Goal: Task Accomplishment & Management: Use online tool/utility

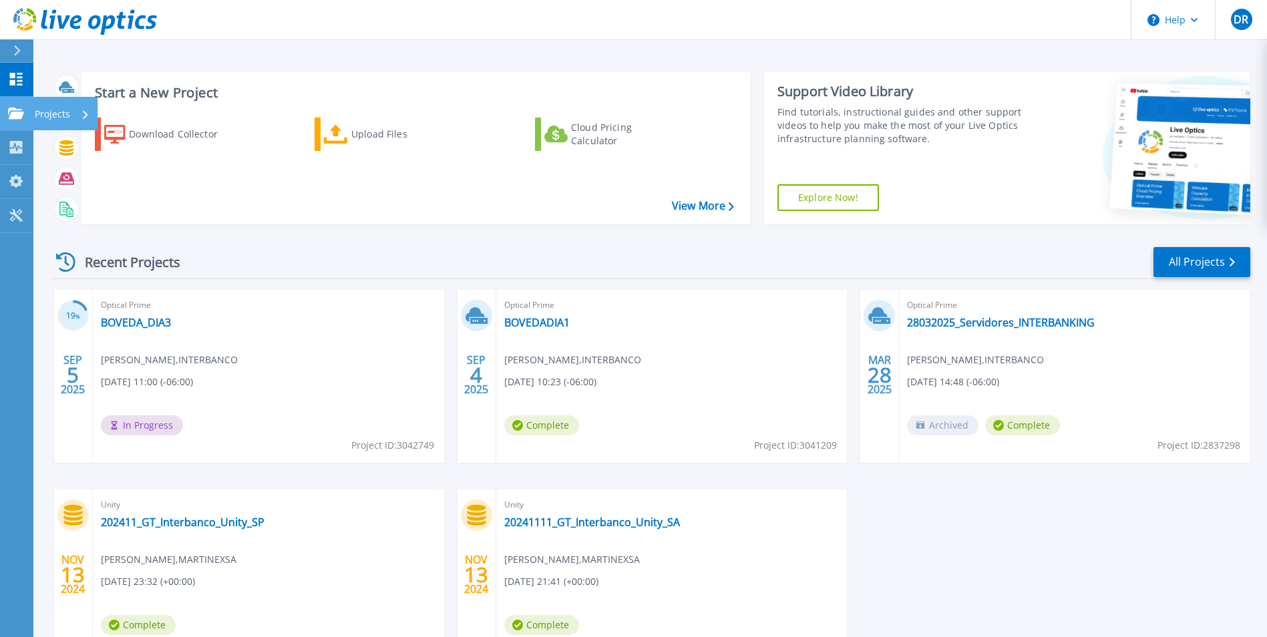
click at [16, 117] on icon at bounding box center [16, 112] width 16 height 11
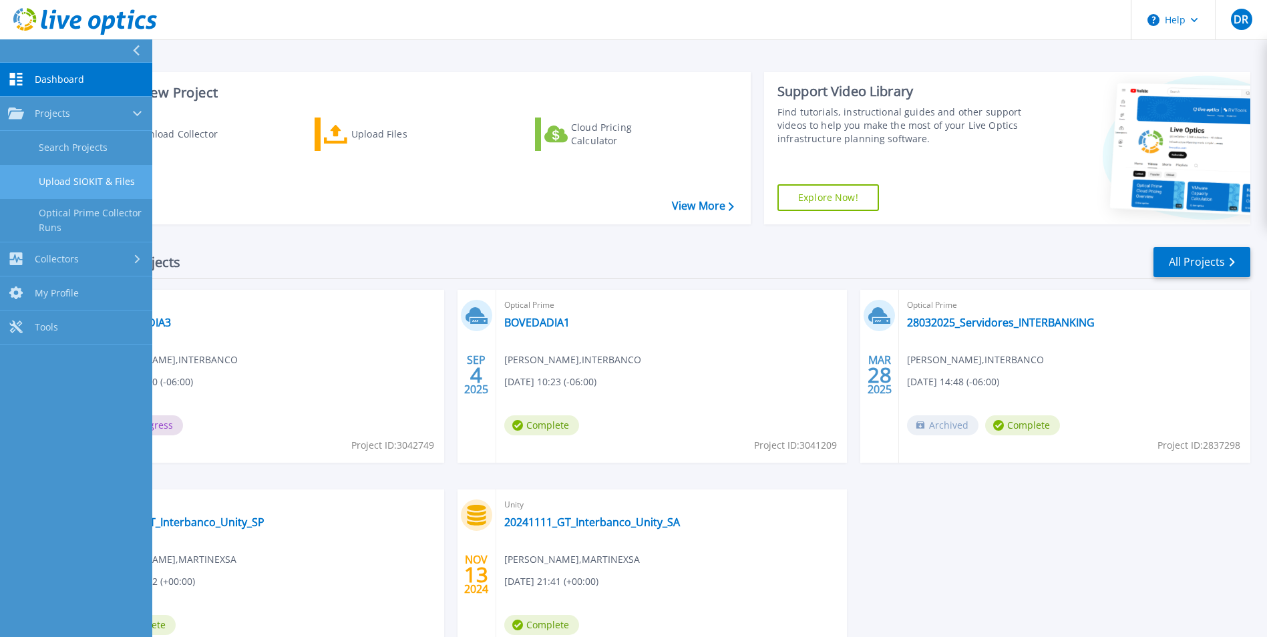
click at [96, 180] on link "Upload SIOKIT & Files" at bounding box center [76, 182] width 152 height 34
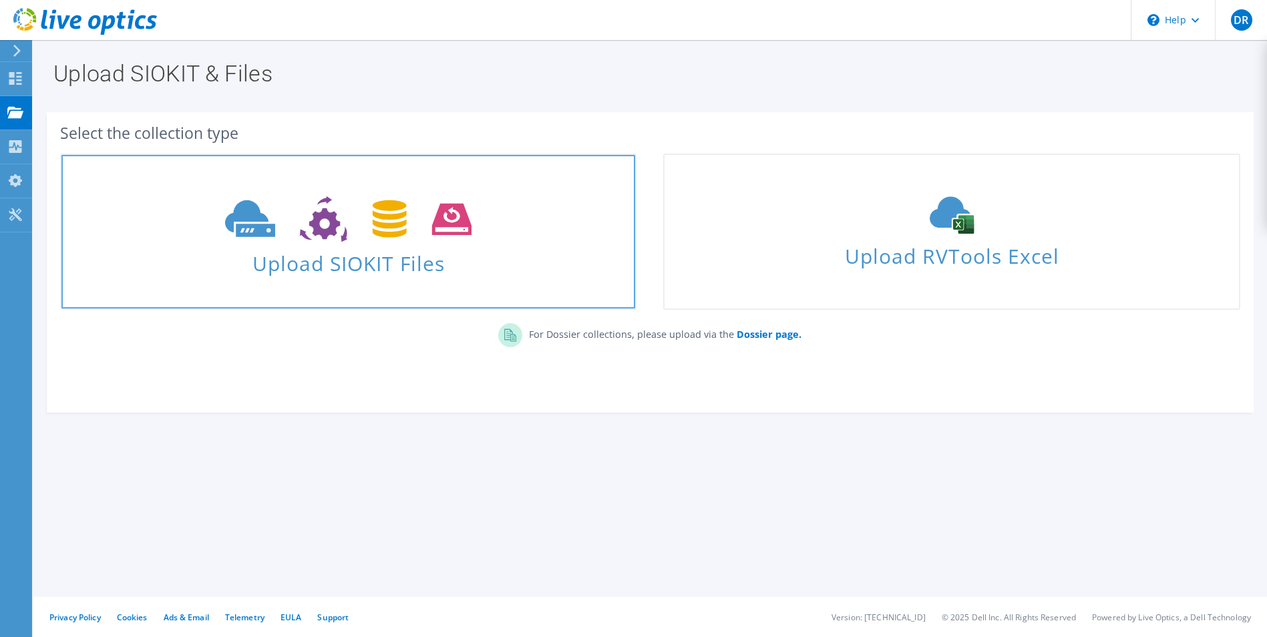
click at [249, 232] on use at bounding box center [348, 219] width 246 height 46
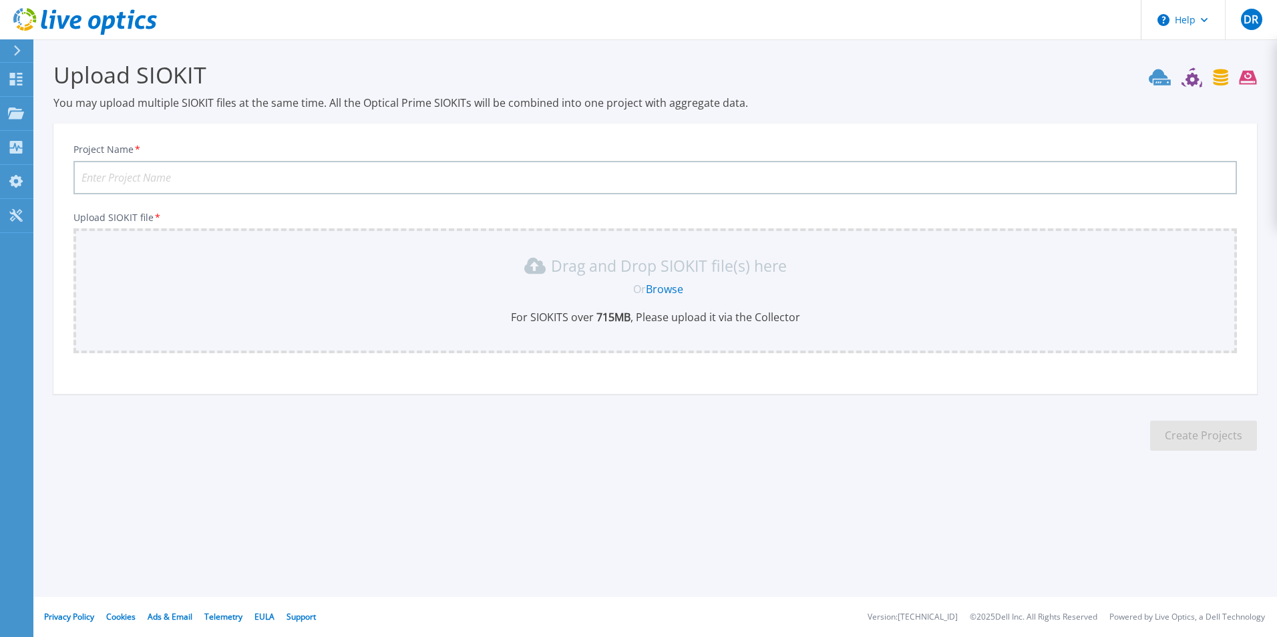
click at [665, 288] on link "Browse" at bounding box center [664, 289] width 37 height 15
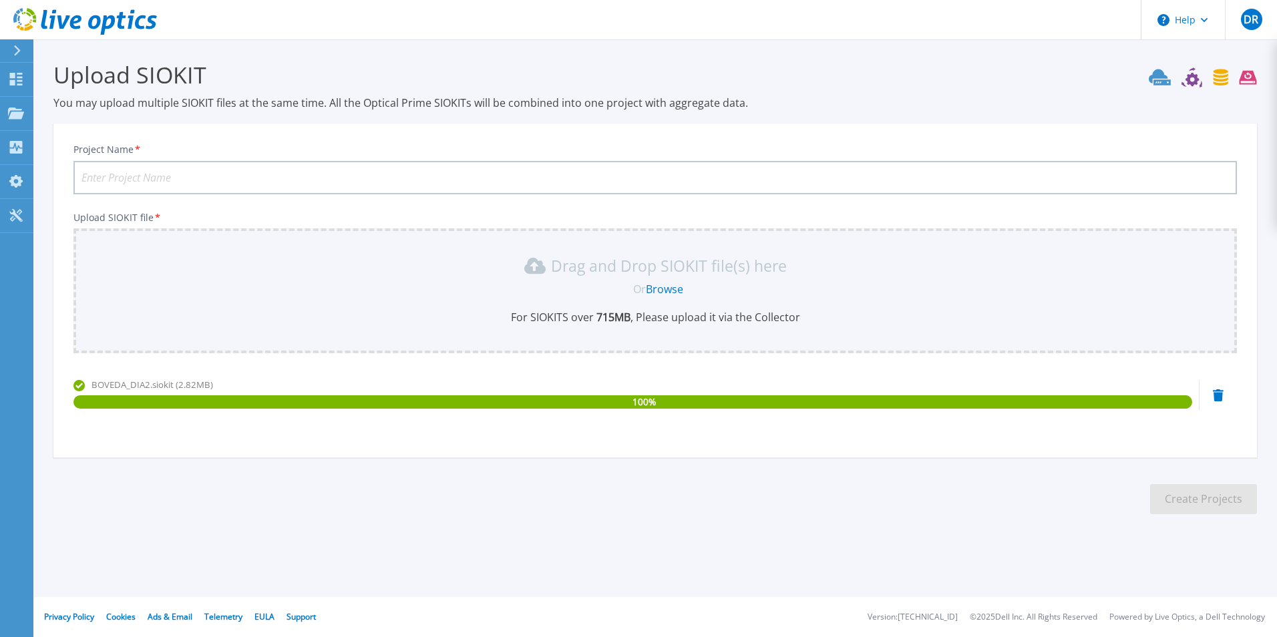
click at [228, 182] on input "Project Name *" at bounding box center [654, 177] width 1163 height 33
type input "BOVEDA-DIA2"
click at [1219, 501] on button "Create Projects" at bounding box center [1203, 499] width 107 height 30
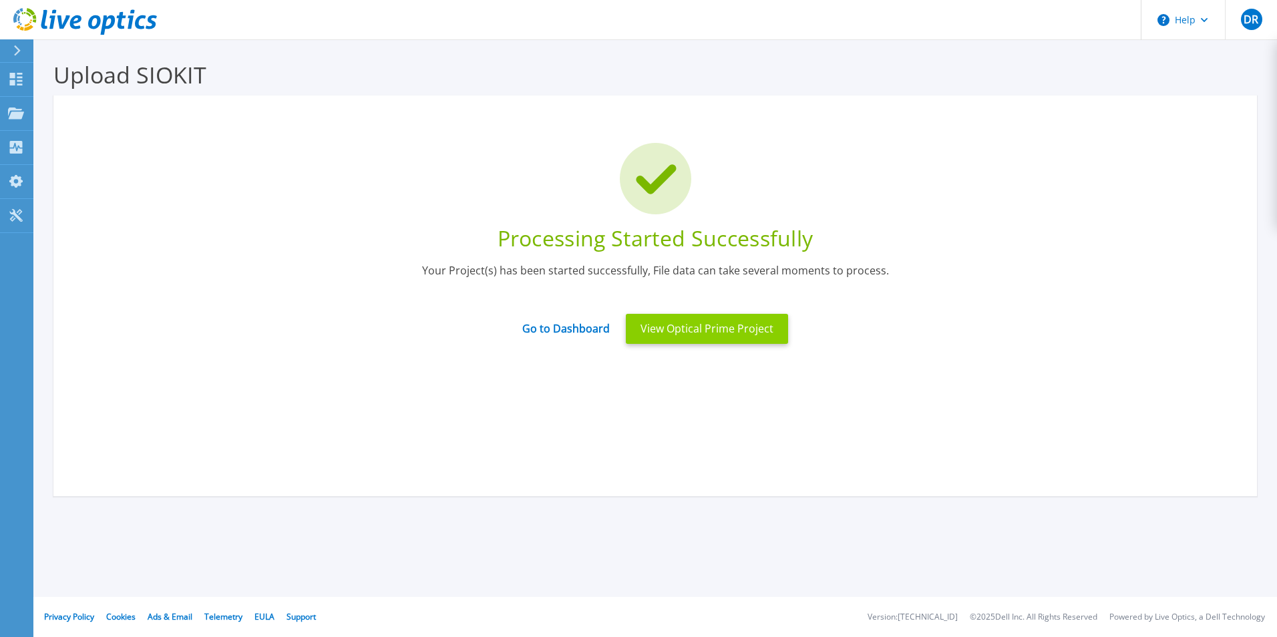
click at [732, 333] on button "View Optical Prime Project" at bounding box center [707, 329] width 162 height 30
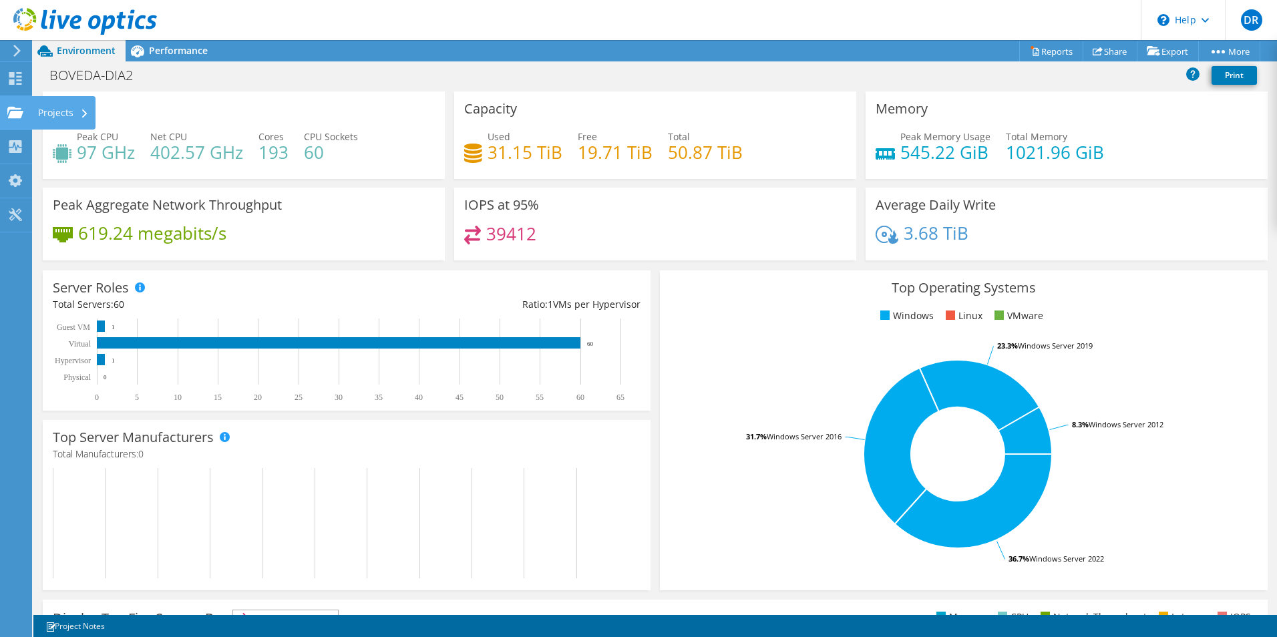
drag, startPoint x: 48, startPoint y: 110, endPoint x: 95, endPoint y: 139, distance: 55.4
click at [48, 110] on div "Projects" at bounding box center [63, 112] width 64 height 33
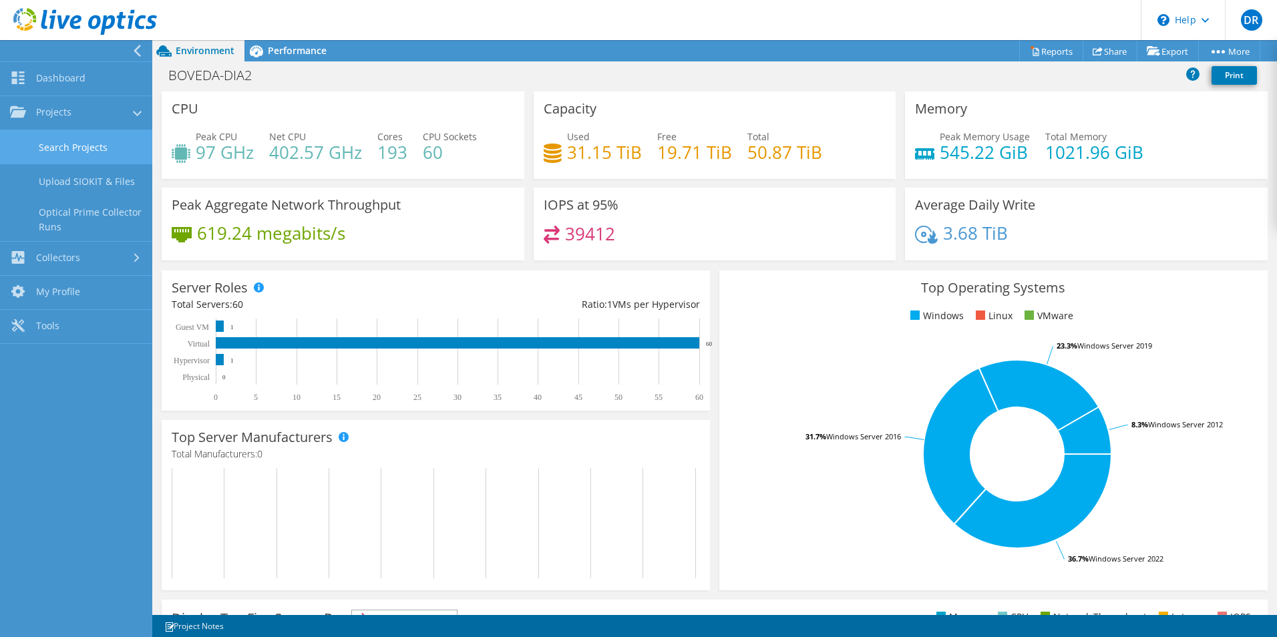
click at [94, 146] on link "Search Projects" at bounding box center [76, 147] width 152 height 34
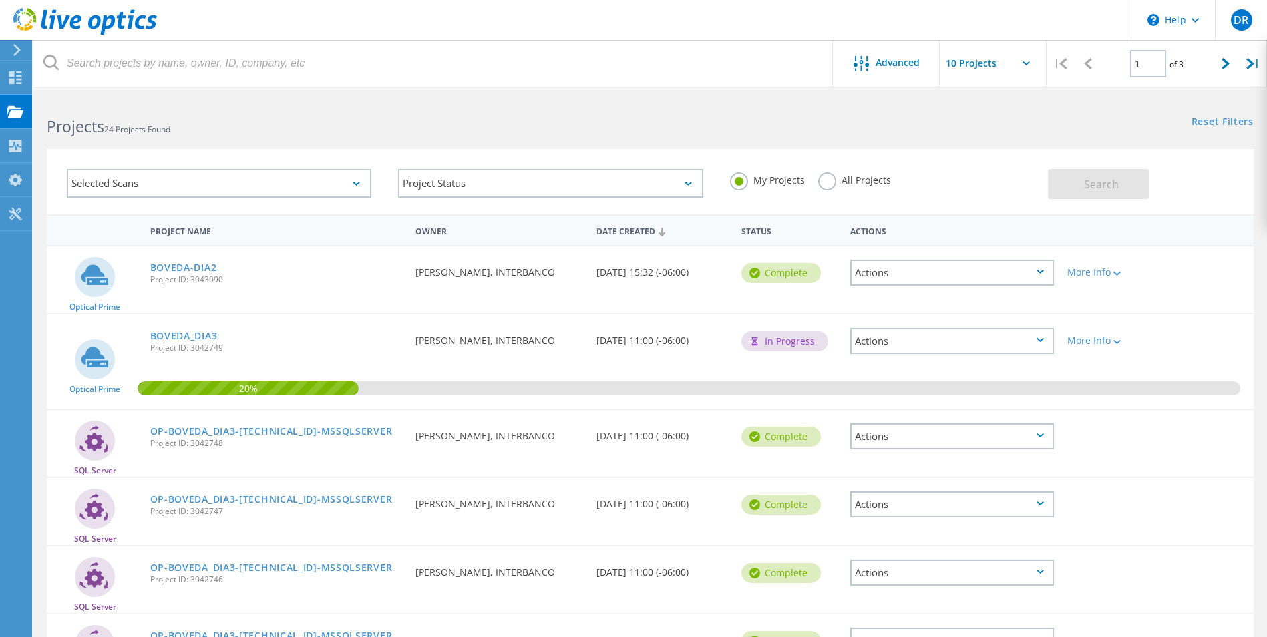
click at [1020, 59] on input "text" at bounding box center [1006, 63] width 134 height 47
click at [992, 122] on div "Show 20 Projects" at bounding box center [1006, 121] width 132 height 22
type input "Show 20 Projects"
click at [1227, 61] on icon at bounding box center [1225, 63] width 8 height 11
type input "2"
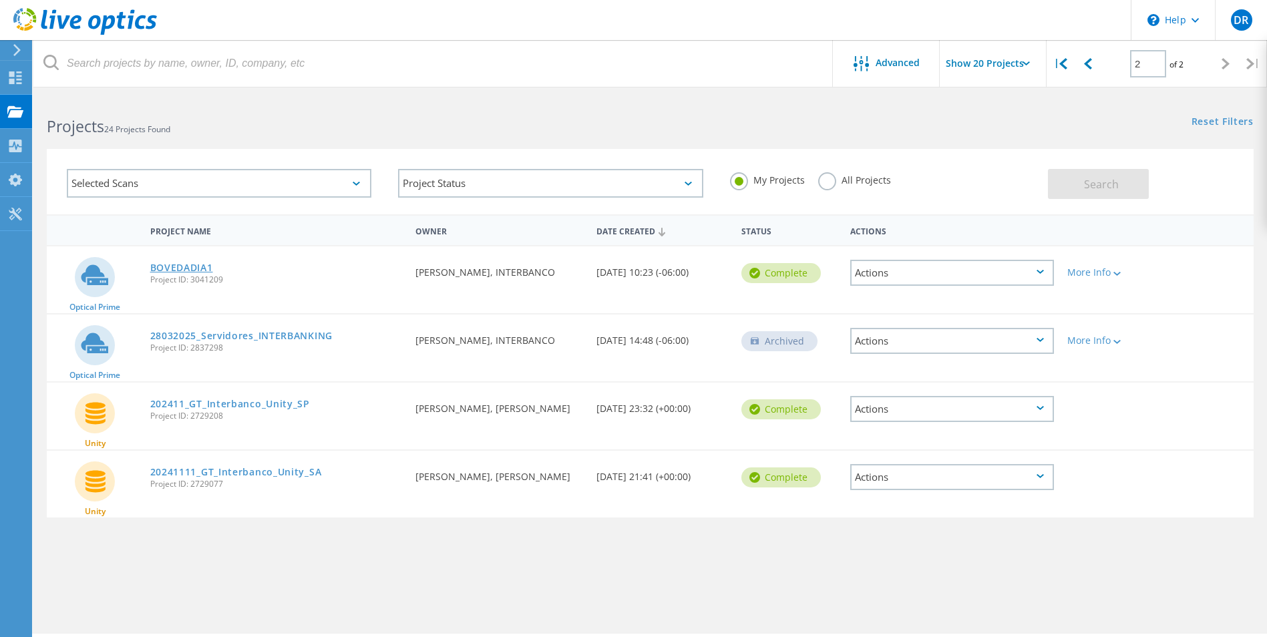
click at [188, 267] on link "BOVEDADIA1" at bounding box center [181, 267] width 63 height 9
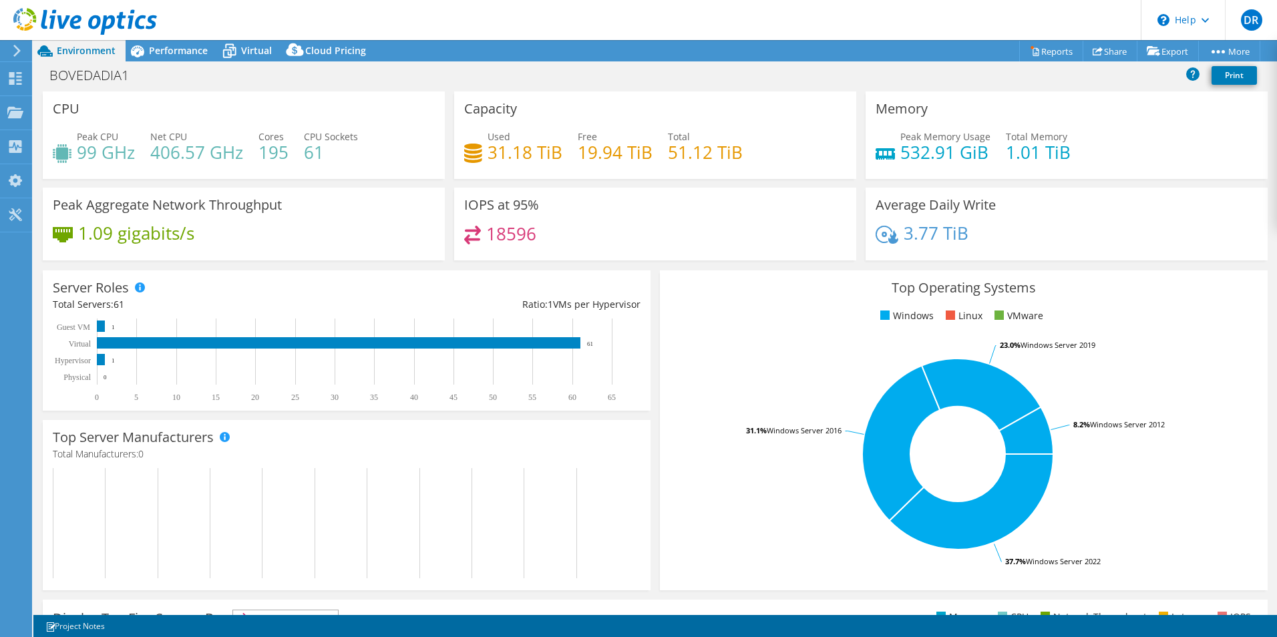
select select "USD"
click at [17, 114] on use at bounding box center [15, 111] width 16 height 11
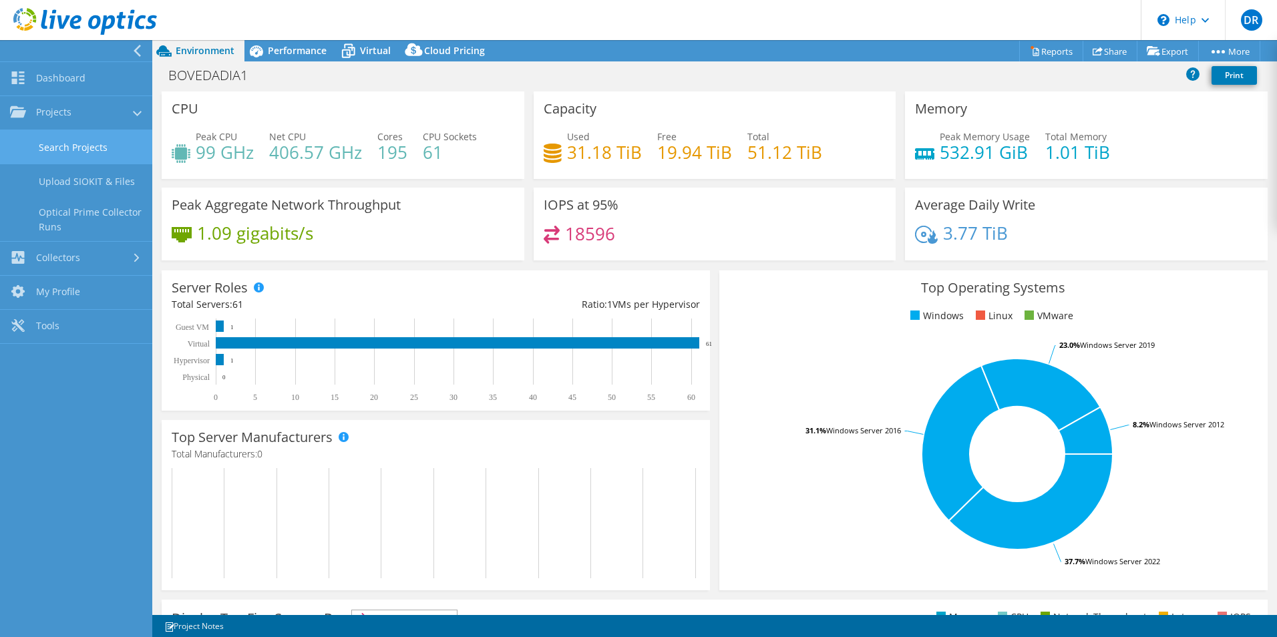
click at [77, 148] on link "Search Projects" at bounding box center [76, 147] width 152 height 34
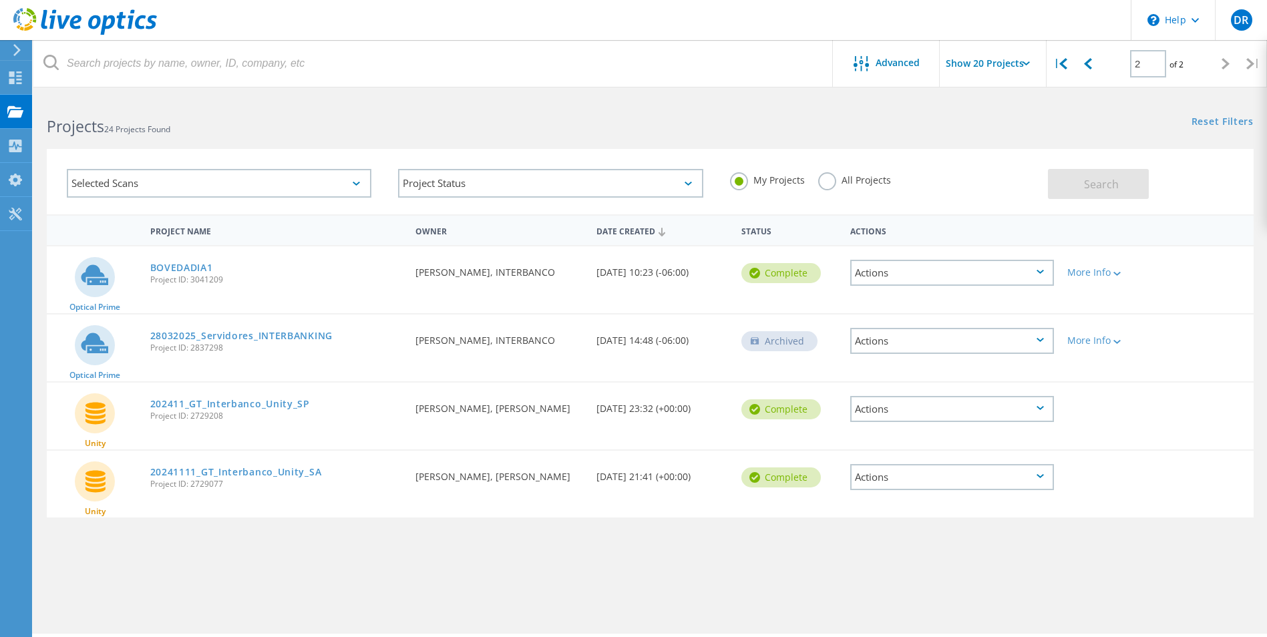
click at [1010, 69] on input "Show 20 Projects" at bounding box center [1006, 63] width 134 height 47
click at [1006, 147] on div "Show 30 Projects" at bounding box center [1006, 143] width 132 height 22
type input "Show 30 Projects"
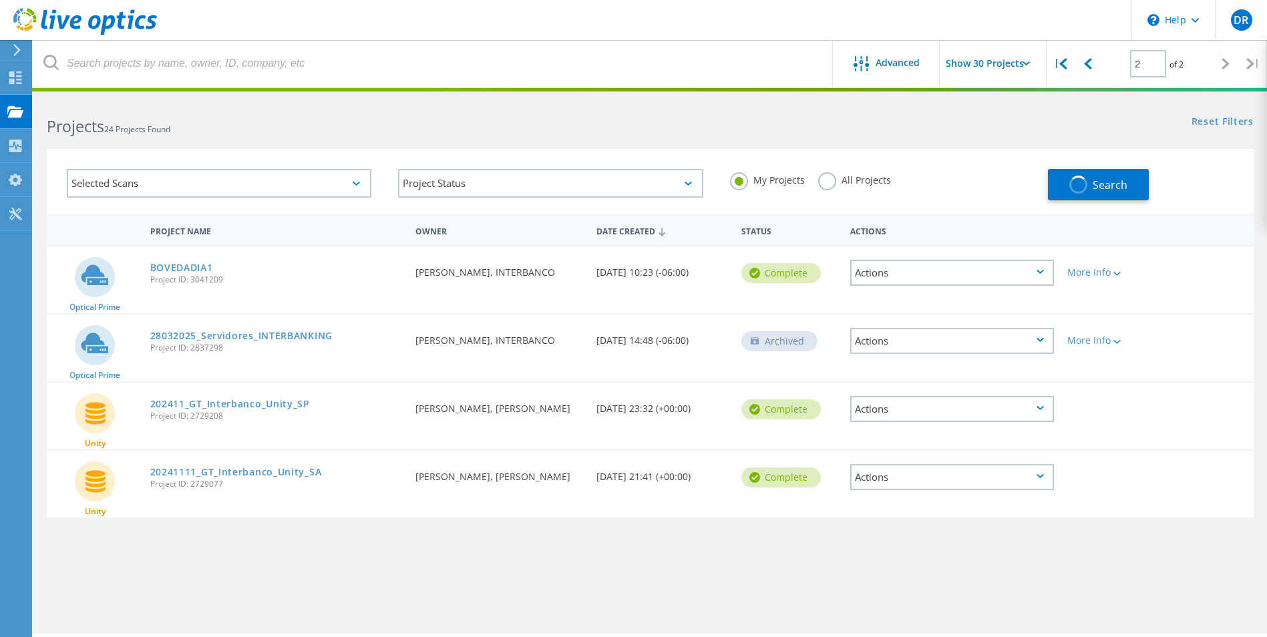
type input "1"
